Goal: Complete application form

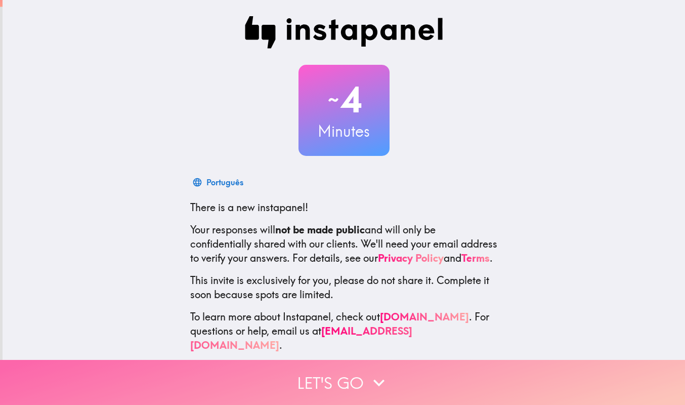
click at [316, 370] on button "Let's go" at bounding box center [342, 382] width 685 height 45
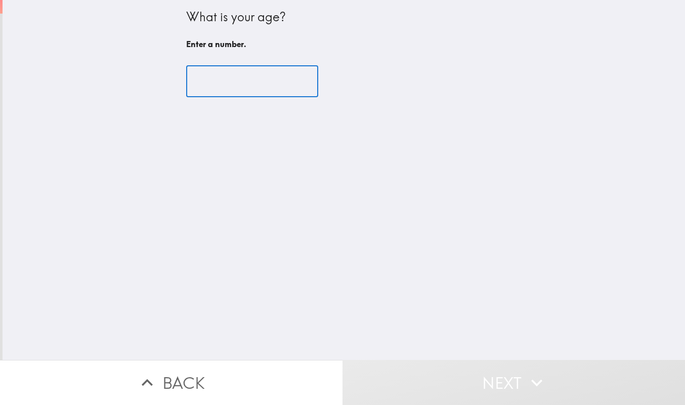
click at [238, 76] on input "number" at bounding box center [252, 81] width 132 height 31
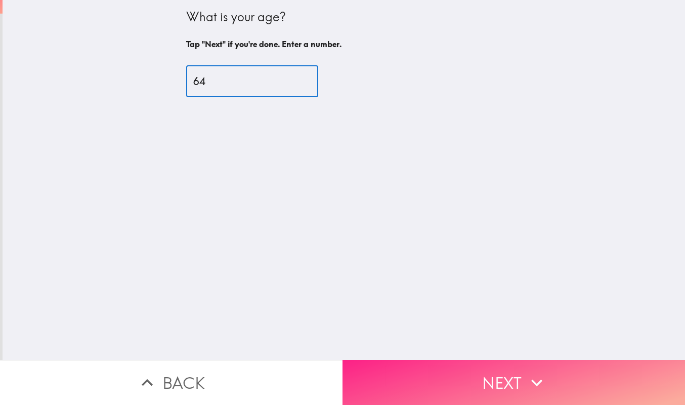
type input "64"
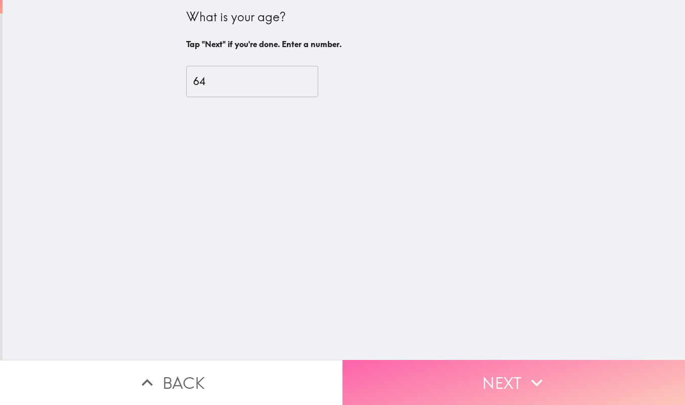
click at [506, 369] on button "Next" at bounding box center [514, 382] width 343 height 45
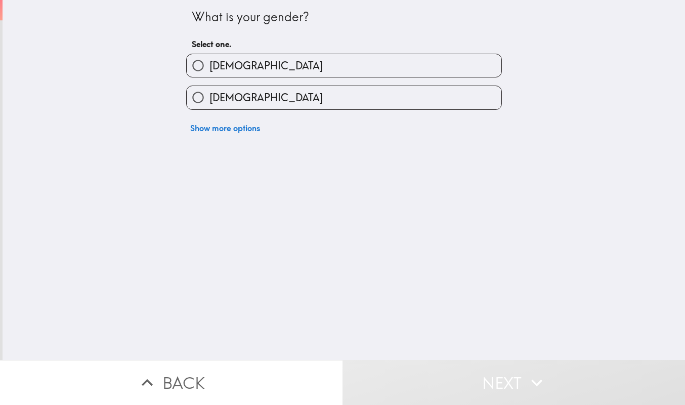
click at [190, 63] on input "[DEMOGRAPHIC_DATA]" at bounding box center [198, 65] width 23 height 23
radio input "true"
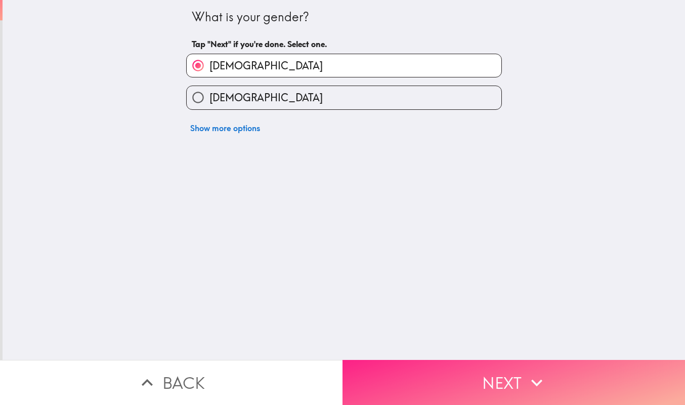
click at [495, 370] on button "Next" at bounding box center [514, 382] width 343 height 45
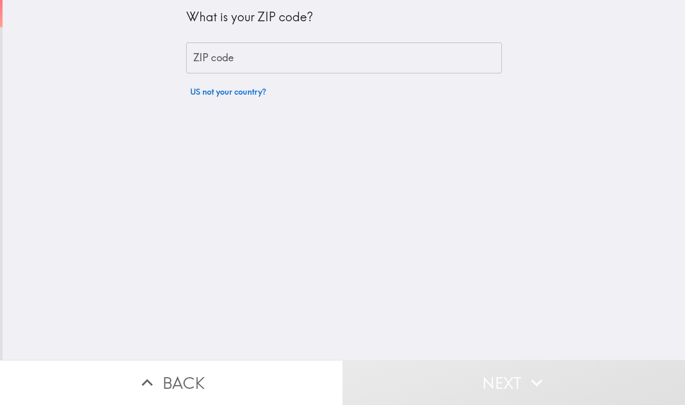
click at [246, 56] on input "ZIP code" at bounding box center [344, 57] width 316 height 31
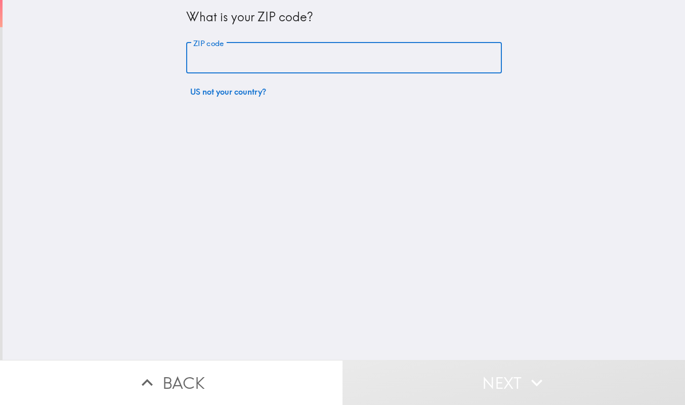
type input "33176"
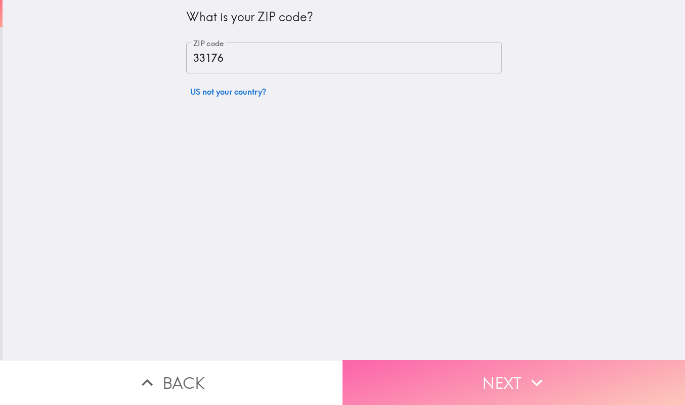
click at [518, 370] on button "Next" at bounding box center [514, 382] width 343 height 45
click at [498, 374] on button "Next" at bounding box center [514, 382] width 343 height 45
